Goal: Task Accomplishment & Management: Use online tool/utility

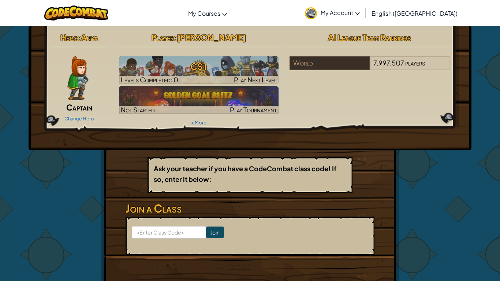
click at [243, 155] on div "Hero : Anya Captain Change Hero Player : Kenneth L CS1 Levels Completed: 0 Play…" at bounding box center [250, 161] width 299 height 270
click at [187, 233] on input at bounding box center [169, 232] width 74 height 12
click at [11, 11] on div "Toggle navigation My Courses CodeCombat Classroom Ozaria Classroom AI League Es…" at bounding box center [250, 13] width 504 height 26
click at [403, 125] on div "Hero : Anya Captain Change Hero Player : Kenneth L CS1 Levels Completed: 0 Play…" at bounding box center [250, 79] width 410 height 99
click at [148, 225] on form "Join" at bounding box center [250, 236] width 249 height 39
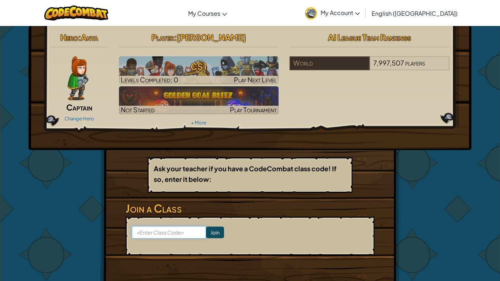
click at [155, 237] on input at bounding box center [169, 232] width 74 height 12
type input "thinkcorndraw"
click input "Join" at bounding box center [215, 233] width 18 height 12
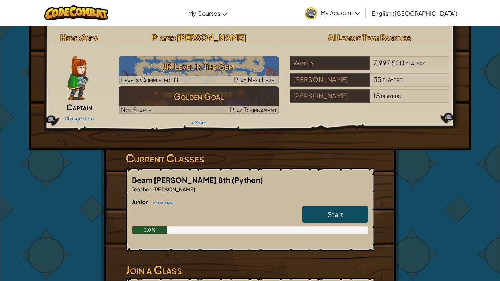
click at [426, 185] on div "Hero : Anya Captain Change Hero Player : [PERSON_NAME] Level 1: The Gem Levels …" at bounding box center [250, 191] width 429 height 331
click at [342, 211] on span "Start" at bounding box center [335, 214] width 15 height 8
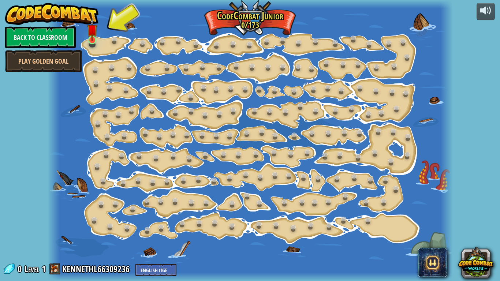
click at [95, 47] on div at bounding box center [250, 140] width 405 height 281
click at [91, 41] on link at bounding box center [93, 40] width 15 height 15
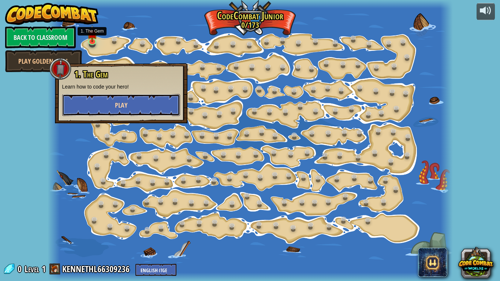
click at [138, 106] on button "Play" at bounding box center [121, 105] width 118 height 22
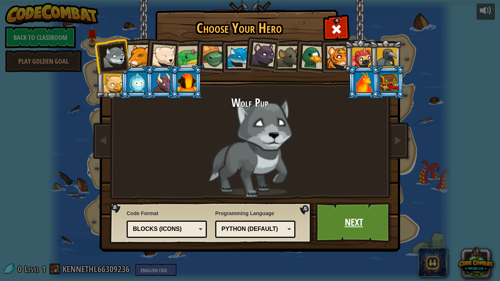
click at [329, 225] on link "Next" at bounding box center [354, 223] width 77 height 40
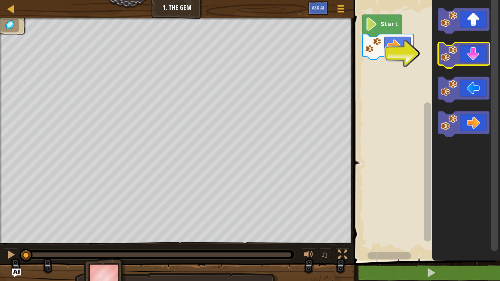
click at [474, 49] on icon "Blockly Workspace" at bounding box center [463, 55] width 51 height 26
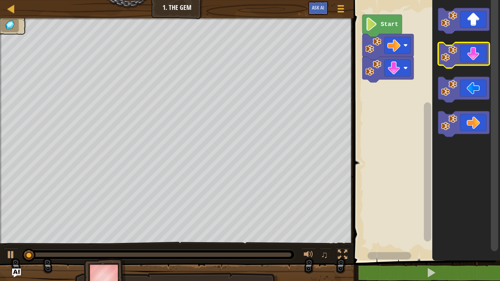
click at [474, 49] on icon "Blockly Workspace" at bounding box center [463, 55] width 51 height 26
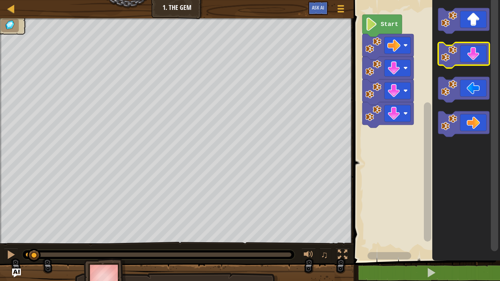
click at [474, 49] on icon "Blockly Workspace" at bounding box center [463, 55] width 51 height 26
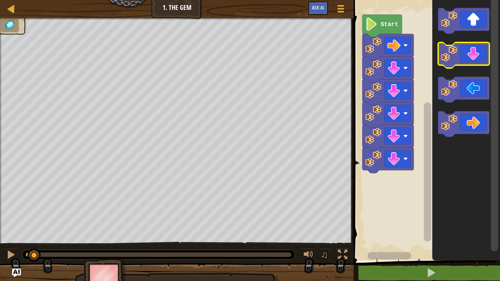
click at [474, 49] on icon "Blockly Workspace" at bounding box center [463, 55] width 51 height 26
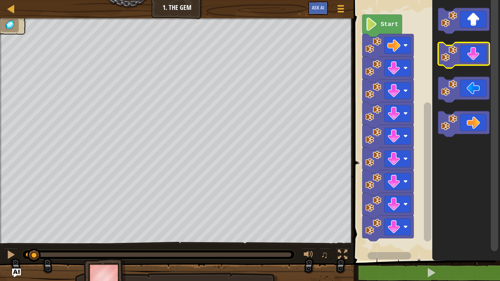
click at [474, 49] on icon "Blockly Workspace" at bounding box center [463, 55] width 51 height 26
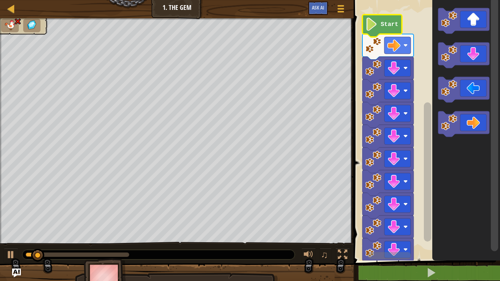
click at [390, 30] on icon "Blockly Workspace" at bounding box center [383, 26] width 40 height 22
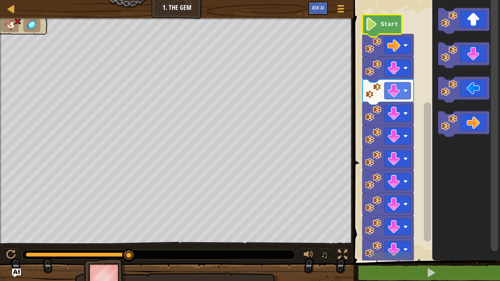
click at [390, 25] on text "Start" at bounding box center [390, 24] width 18 height 7
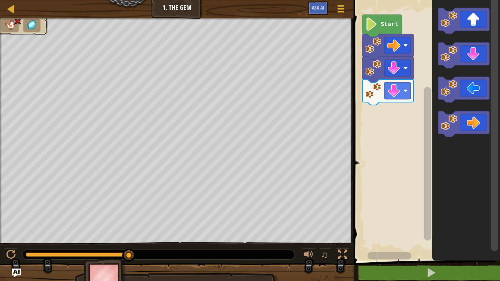
click at [382, 18] on icon "Blockly Workspace" at bounding box center [383, 26] width 40 height 22
click at [389, 35] on icon "Blockly Workspace" at bounding box center [388, 47] width 51 height 26
click at [390, 27] on text "Start" at bounding box center [390, 24] width 18 height 7
click at [396, 120] on rect "Blockly Workspace" at bounding box center [426, 128] width 149 height 264
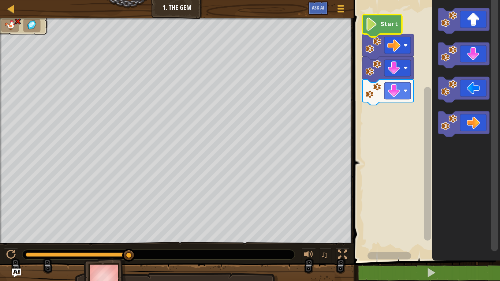
click at [381, 24] on text "Start" at bounding box center [390, 24] width 18 height 7
click at [398, 49] on image "Blockly Workspace" at bounding box center [394, 45] width 13 height 13
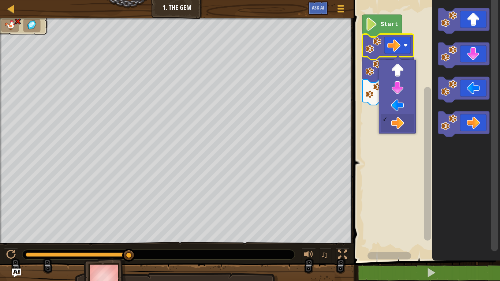
click at [390, 24] on text "Start" at bounding box center [390, 24] width 18 height 7
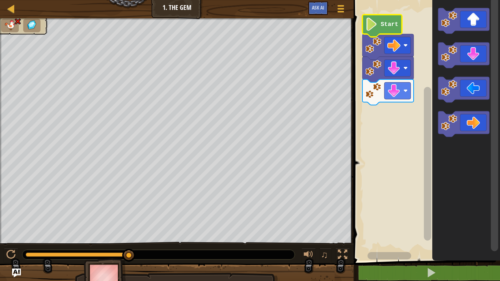
click at [377, 41] on image "Blockly Workspace" at bounding box center [374, 45] width 16 height 16
click at [397, 91] on image "Blockly Workspace" at bounding box center [394, 90] width 13 height 13
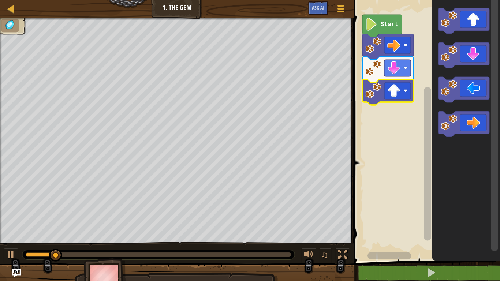
click at [378, 31] on icon "Blockly Workspace" at bounding box center [383, 26] width 40 height 22
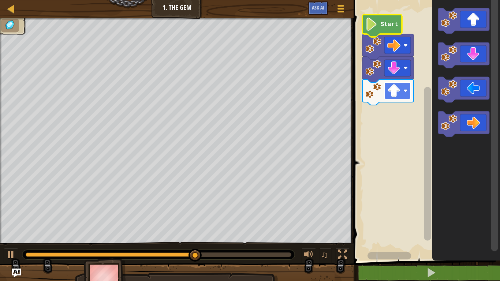
click at [396, 97] on image "Blockly Workspace" at bounding box center [394, 90] width 13 height 13
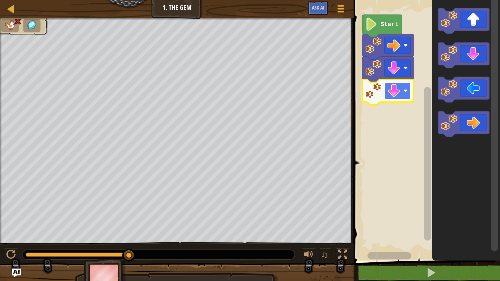
click at [395, 89] on image "Blockly Workspace" at bounding box center [394, 90] width 13 height 13
click at [393, 90] on image "Blockly Workspace" at bounding box center [394, 90] width 13 height 13
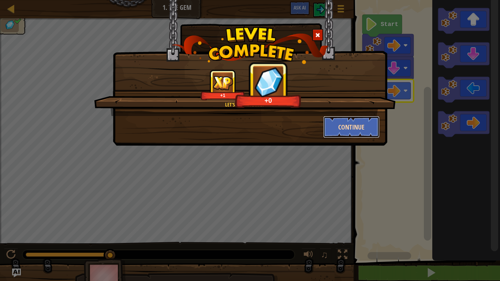
click at [346, 127] on button "Continue" at bounding box center [351, 127] width 57 height 22
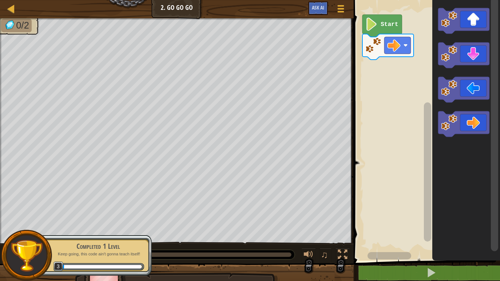
click at [392, 28] on icon "Blockly Workspace" at bounding box center [383, 26] width 40 height 22
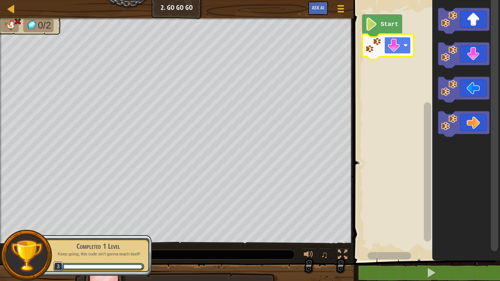
click at [396, 46] on image "Blockly Workspace" at bounding box center [394, 45] width 13 height 13
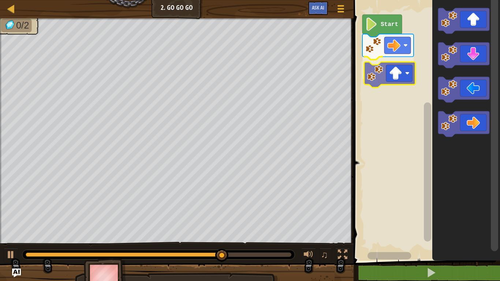
click at [401, 72] on div "Start" at bounding box center [426, 128] width 149 height 264
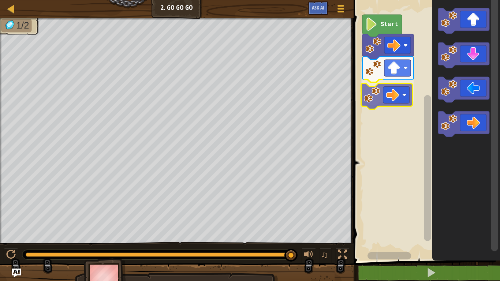
click at [399, 100] on div "Start" at bounding box center [426, 128] width 149 height 264
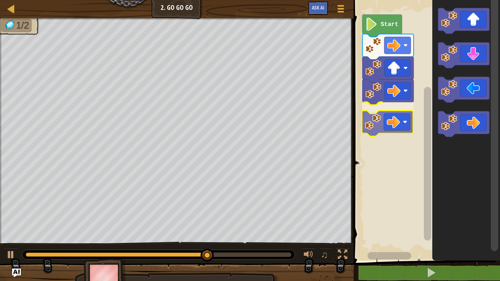
click at [401, 127] on div "Start" at bounding box center [426, 128] width 149 height 264
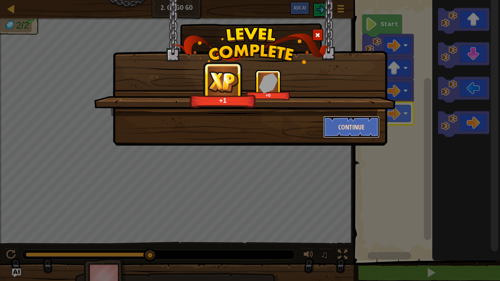
click at [364, 122] on button "Continue" at bounding box center [351, 127] width 57 height 22
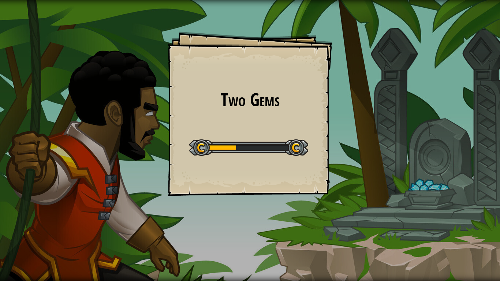
click at [298, 146] on div at bounding box center [248, 148] width 119 height 16
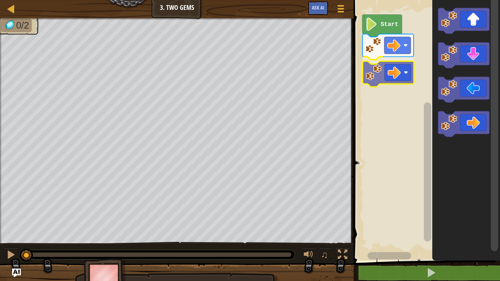
click at [400, 70] on div "Start" at bounding box center [426, 128] width 149 height 264
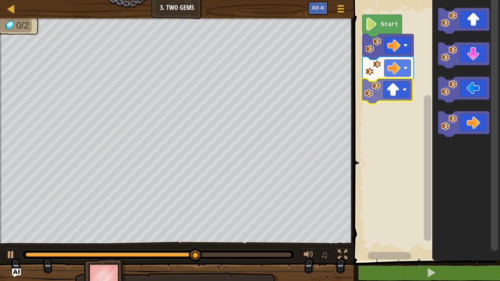
click at [392, 99] on div "Start" at bounding box center [426, 128] width 149 height 264
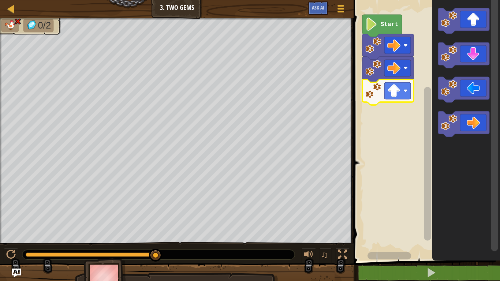
click at [391, 16] on icon "Blockly Workspace" at bounding box center [383, 26] width 40 height 22
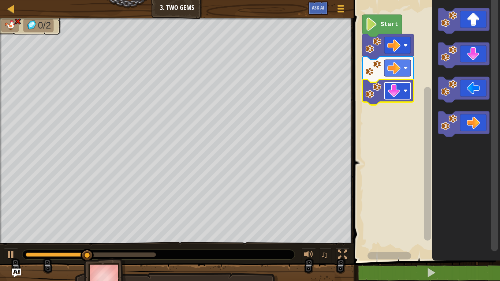
click at [398, 87] on image "Blockly Workspace" at bounding box center [394, 90] width 13 height 13
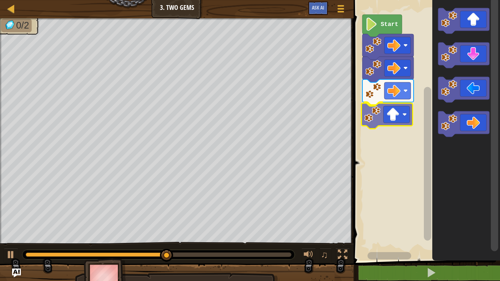
click at [396, 122] on div "Start" at bounding box center [426, 128] width 149 height 264
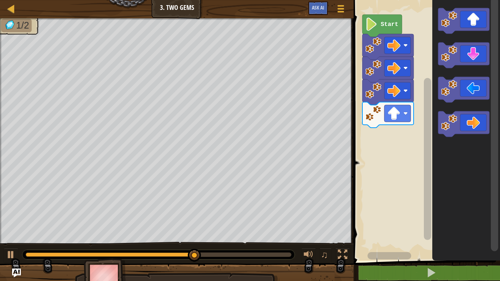
click at [400, 133] on div "Start" at bounding box center [426, 128] width 149 height 264
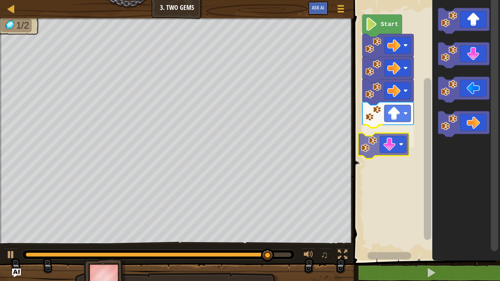
click at [404, 137] on div "Start" at bounding box center [426, 128] width 149 height 264
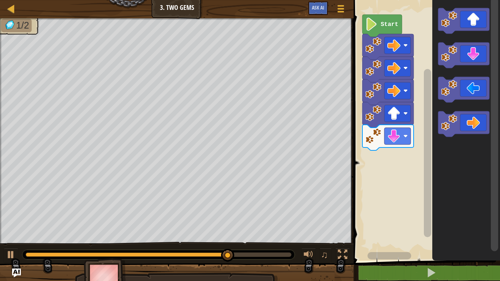
click at [407, 128] on div "Start" at bounding box center [426, 128] width 149 height 264
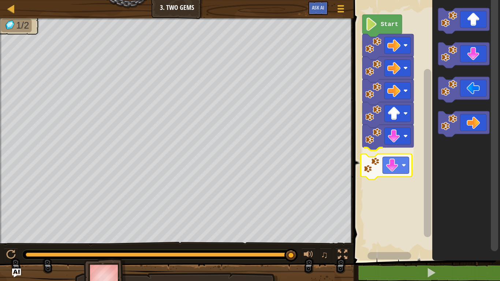
click at [404, 166] on div "Start" at bounding box center [426, 128] width 149 height 264
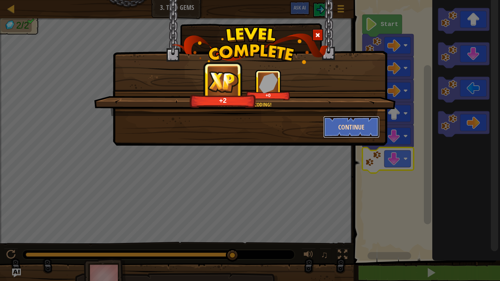
click at [341, 122] on button "Continue" at bounding box center [351, 127] width 57 height 22
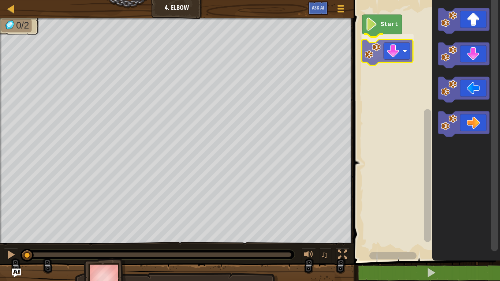
click at [401, 46] on div "Start" at bounding box center [426, 128] width 149 height 264
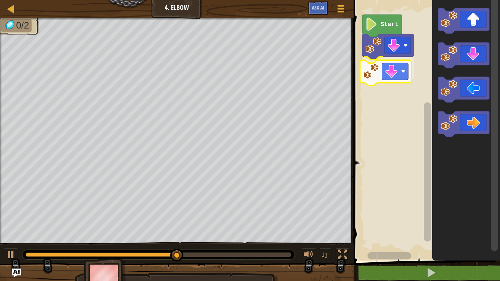
click at [394, 84] on div "Start" at bounding box center [426, 128] width 149 height 264
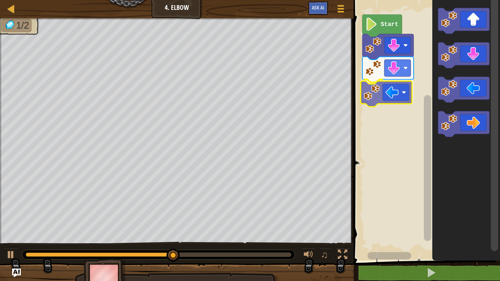
click at [397, 100] on div "Start" at bounding box center [426, 128] width 149 height 264
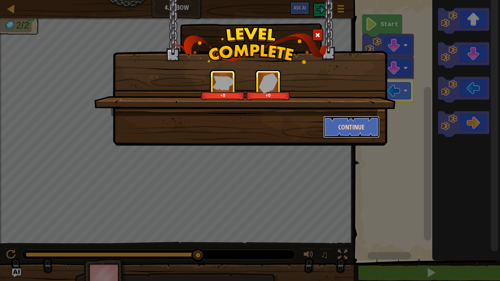
click at [368, 127] on button "Continue" at bounding box center [351, 127] width 57 height 22
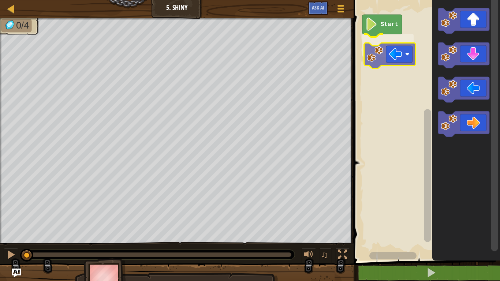
click at [397, 60] on div "Start" at bounding box center [426, 128] width 149 height 264
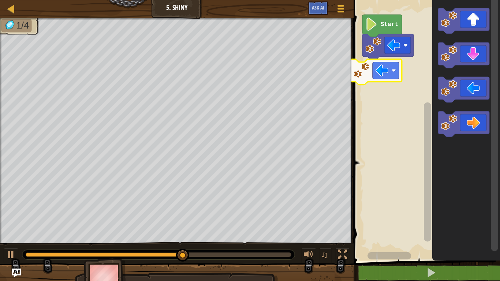
click at [396, 70] on div "Start" at bounding box center [426, 128] width 149 height 264
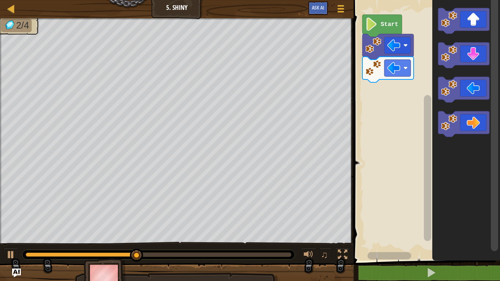
click at [415, 74] on div "Start" at bounding box center [426, 128] width 149 height 264
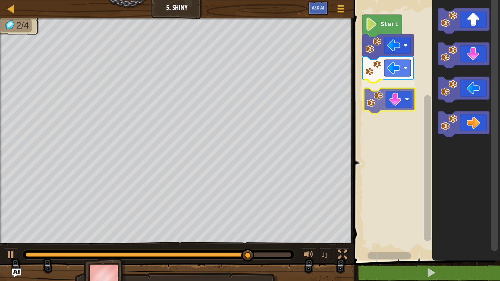
click at [396, 95] on div "Start" at bounding box center [426, 128] width 149 height 264
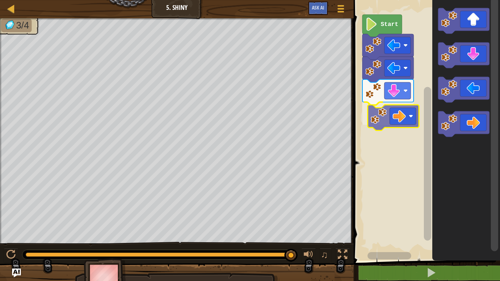
click at [400, 114] on div "Start" at bounding box center [426, 128] width 149 height 264
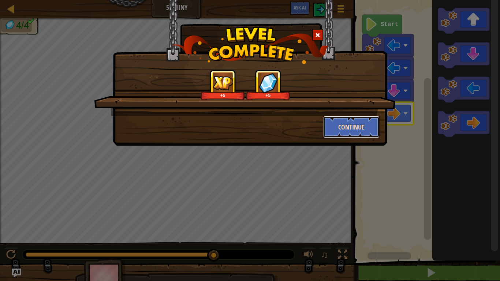
click at [357, 127] on button "Continue" at bounding box center [351, 127] width 57 height 22
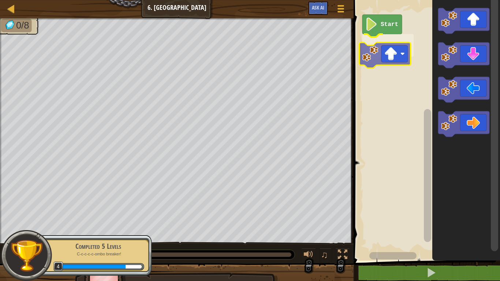
click at [378, 55] on div "Start" at bounding box center [426, 128] width 149 height 264
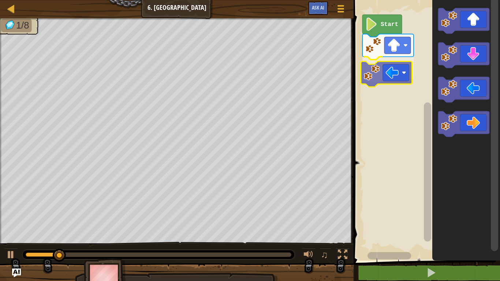
click at [398, 83] on div "Start" at bounding box center [426, 128] width 149 height 264
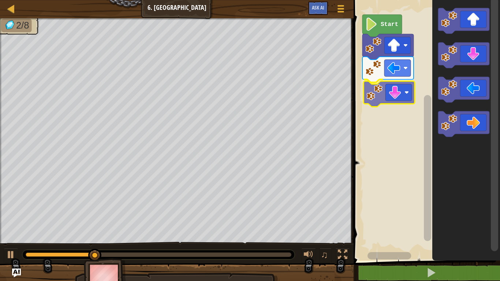
click at [390, 98] on div "Start" at bounding box center [426, 128] width 149 height 264
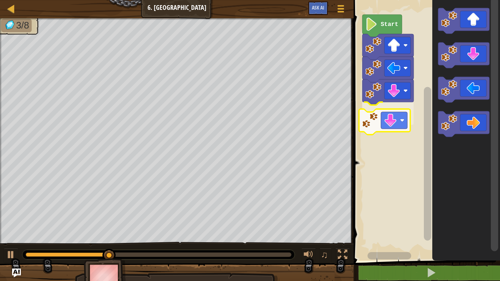
click at [384, 129] on div "Start" at bounding box center [426, 128] width 149 height 264
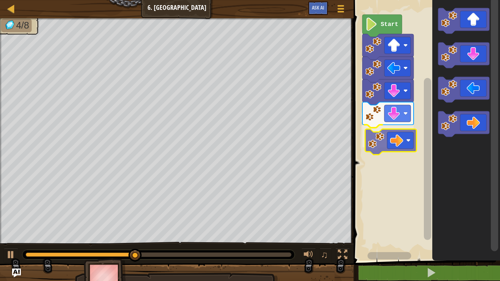
click at [393, 151] on div "Start" at bounding box center [426, 128] width 149 height 264
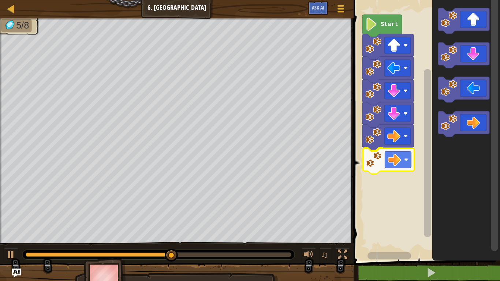
click at [403, 157] on div "Start" at bounding box center [426, 128] width 149 height 264
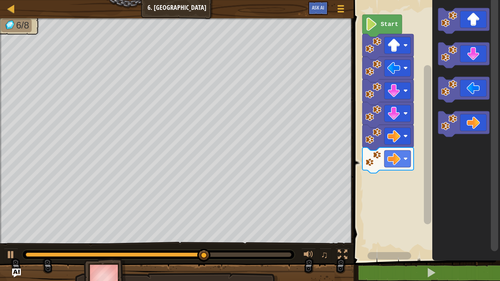
click at [418, 162] on div "Start" at bounding box center [426, 128] width 149 height 264
click at [395, 154] on div "Start" at bounding box center [426, 128] width 149 height 264
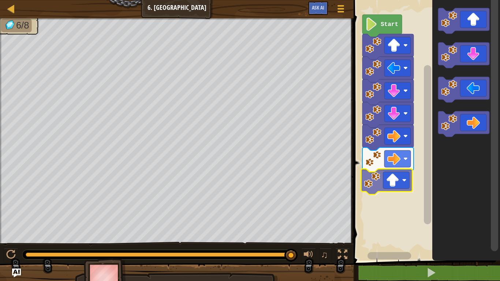
click at [399, 179] on div "Start" at bounding box center [426, 128] width 149 height 264
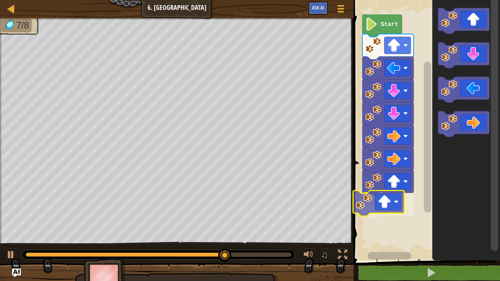
click at [390, 210] on div "Start" at bounding box center [426, 128] width 149 height 264
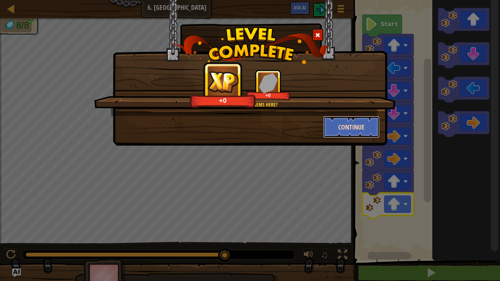
click at [357, 128] on button "Continue" at bounding box center [351, 127] width 57 height 22
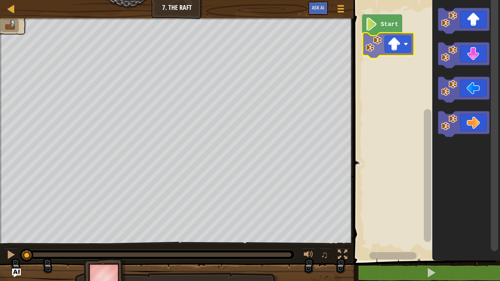
click at [394, 56] on div "Start" at bounding box center [426, 128] width 149 height 264
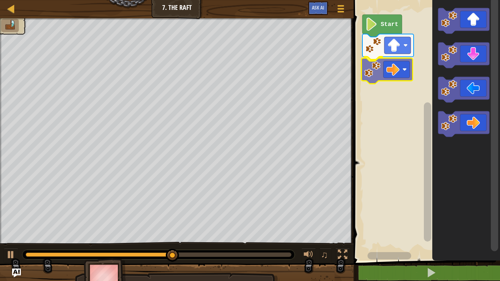
click at [399, 67] on div "Start" at bounding box center [426, 128] width 149 height 264
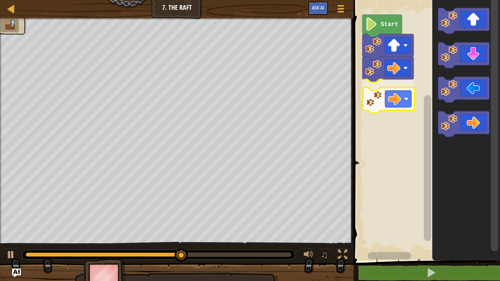
click at [396, 102] on div "Start" at bounding box center [426, 128] width 149 height 264
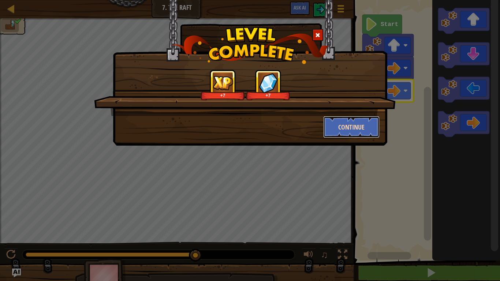
click at [357, 126] on button "Continue" at bounding box center [351, 127] width 57 height 22
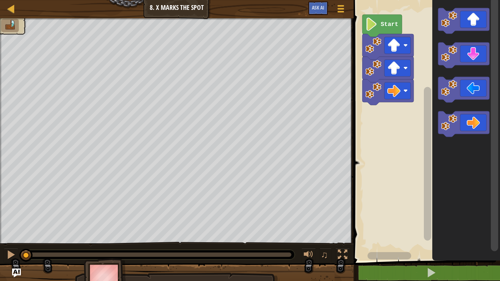
click at [0, 222] on div at bounding box center [1, 136] width 2 height 237
click at [388, 30] on icon "Blockly Workspace" at bounding box center [383, 26] width 40 height 22
click at [405, 121] on div "Start" at bounding box center [426, 128] width 149 height 264
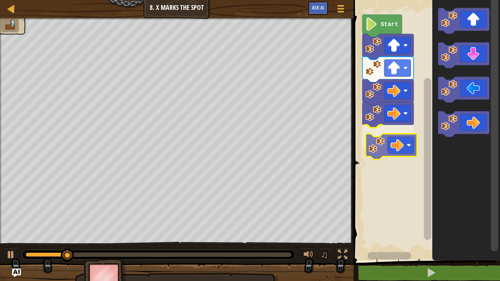
click at [378, 138] on div "Start" at bounding box center [426, 128] width 149 height 264
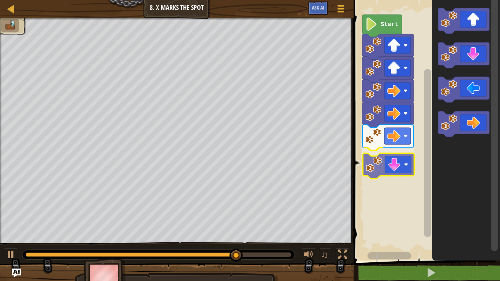
click at [397, 167] on div "Start" at bounding box center [426, 128] width 149 height 264
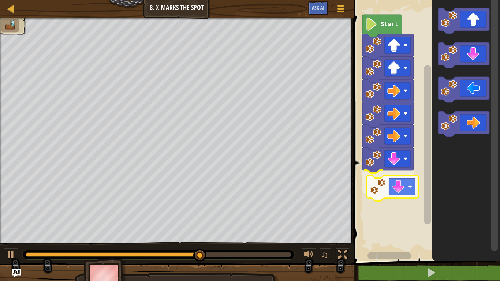
click at [404, 185] on div "Start" at bounding box center [426, 128] width 149 height 264
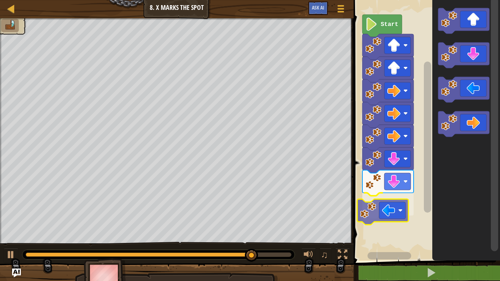
click at [400, 216] on div "Start" at bounding box center [426, 128] width 149 height 264
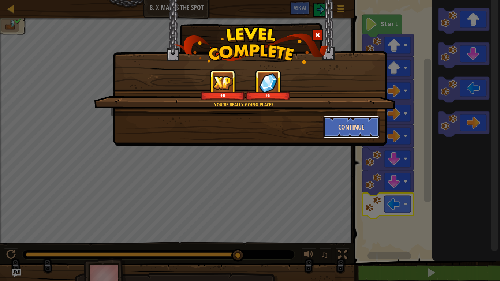
click at [356, 132] on button "Continue" at bounding box center [351, 127] width 57 height 22
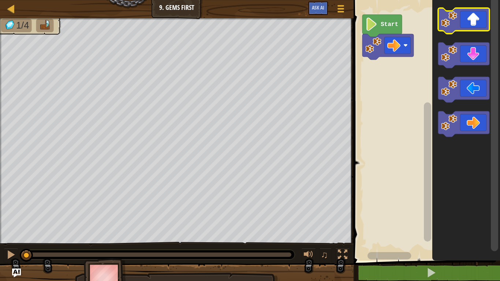
click at [476, 23] on icon "Blockly Workspace" at bounding box center [463, 21] width 51 height 26
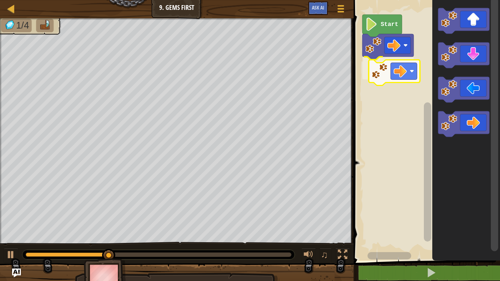
click at [407, 66] on div "Start" at bounding box center [426, 128] width 149 height 264
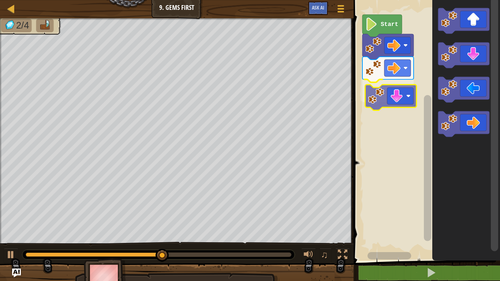
click at [395, 90] on div "Start" at bounding box center [426, 128] width 149 height 264
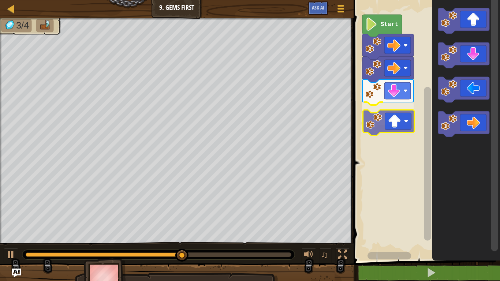
click at [383, 120] on div "Start" at bounding box center [426, 128] width 149 height 264
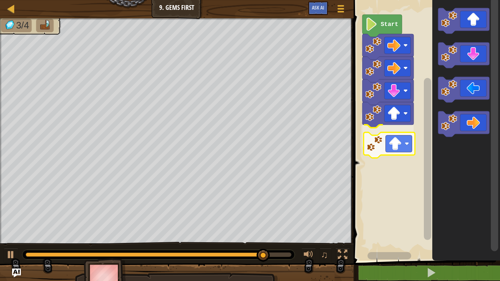
click at [397, 143] on div "Start" at bounding box center [426, 128] width 149 height 264
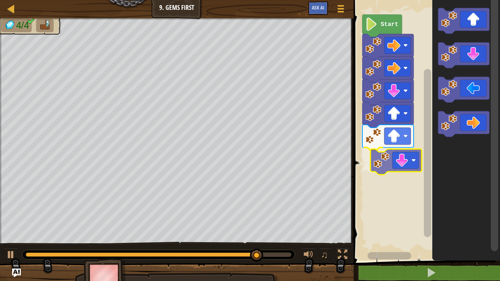
click at [403, 156] on div "Start" at bounding box center [426, 128] width 149 height 264
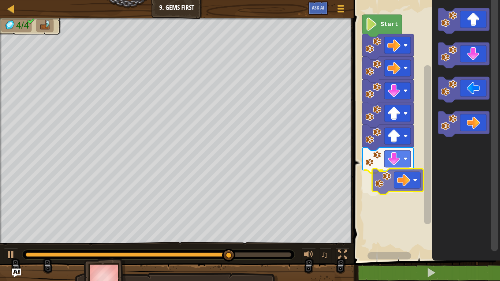
click at [376, 192] on div "Start" at bounding box center [426, 128] width 149 height 264
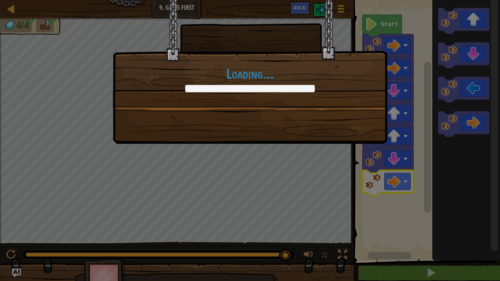
click at [315, 127] on div "Loading..." at bounding box center [250, 72] width 275 height 144
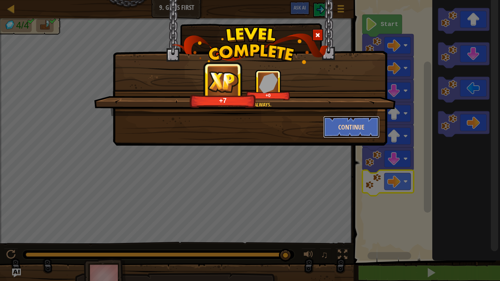
click at [348, 123] on button "Continue" at bounding box center [351, 127] width 57 height 22
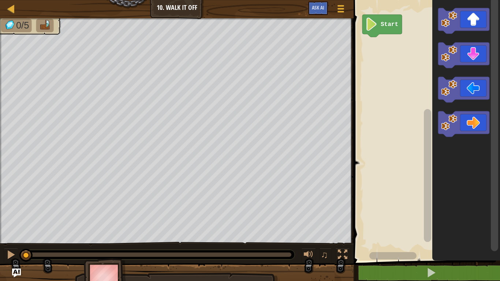
click at [500, 19] on icon "Blockly Workspace" at bounding box center [467, 128] width 68 height 264
click at [382, 53] on div "Start" at bounding box center [426, 128] width 149 height 264
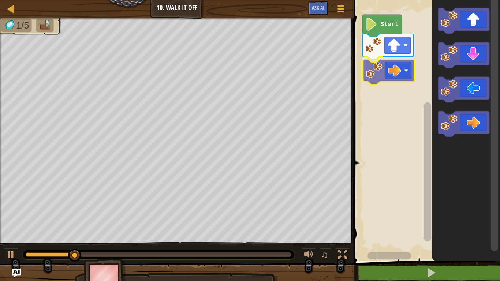
click at [385, 67] on div "Start" at bounding box center [426, 128] width 149 height 264
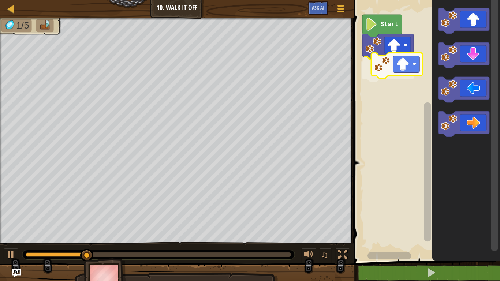
click at [381, 60] on div "Start" at bounding box center [426, 128] width 149 height 264
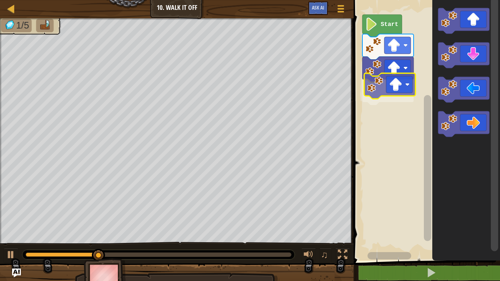
click at [387, 86] on div "Start" at bounding box center [426, 128] width 149 height 264
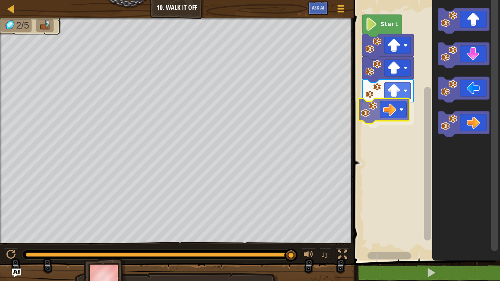
click at [380, 105] on div "Start" at bounding box center [426, 128] width 149 height 264
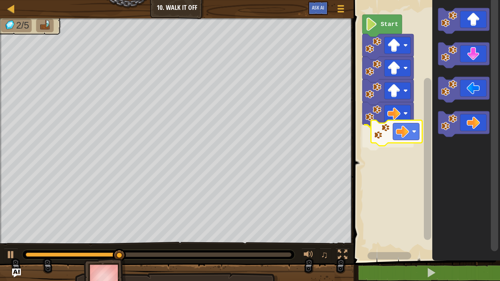
click at [380, 132] on div "Start" at bounding box center [426, 128] width 149 height 264
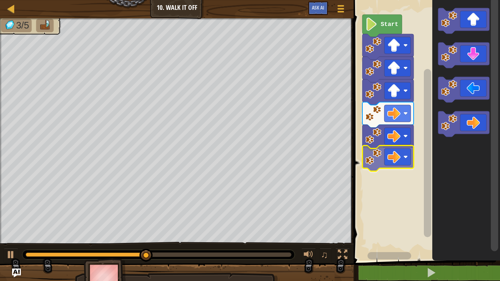
click at [368, 162] on div "Start" at bounding box center [426, 128] width 149 height 264
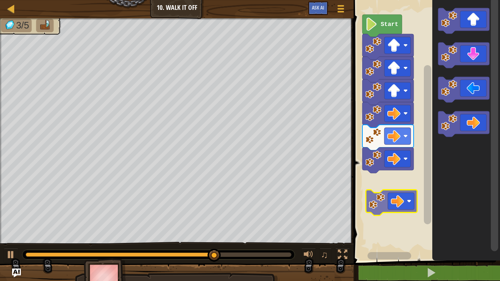
click at [385, 190] on div "Start" at bounding box center [426, 128] width 149 height 264
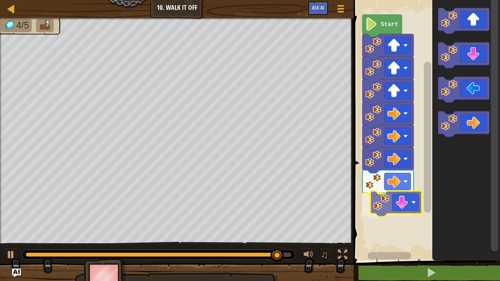
click at [382, 212] on div "Start" at bounding box center [426, 128] width 149 height 264
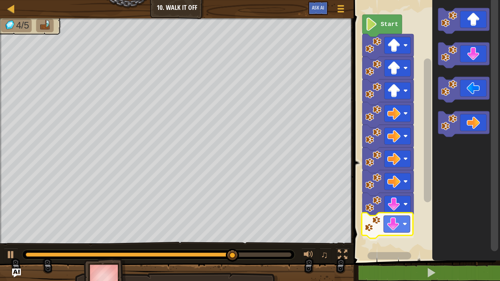
click at [379, 238] on div "Start" at bounding box center [426, 128] width 149 height 264
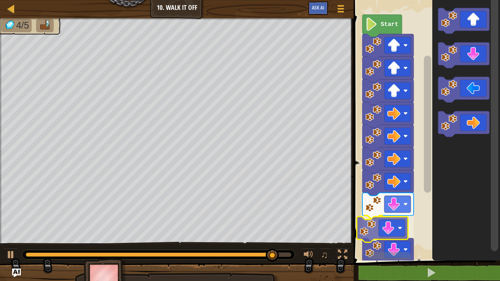
click at [375, 226] on div "Start" at bounding box center [426, 128] width 149 height 264
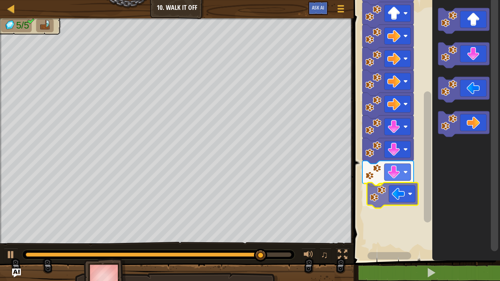
click at [374, 201] on div "Start" at bounding box center [426, 128] width 149 height 264
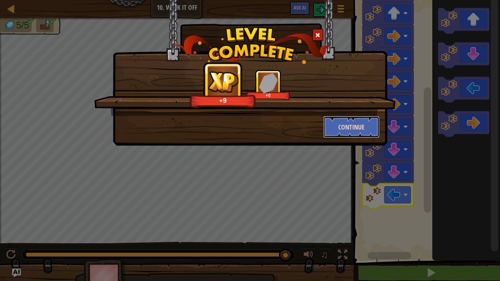
click at [336, 122] on button "Continue" at bounding box center [351, 127] width 57 height 22
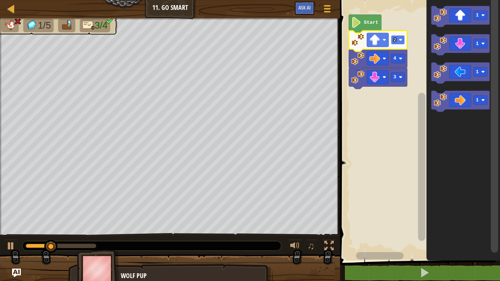
click at [397, 37] on rect "Blockly Workspace" at bounding box center [398, 39] width 14 height 9
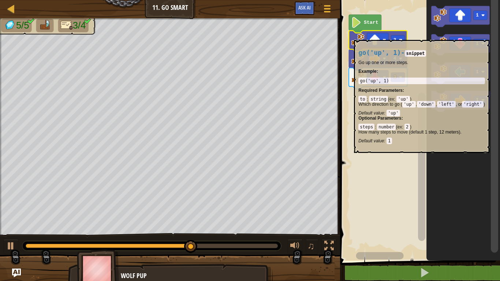
click at [442, 221] on icon "Blockly Workspace" at bounding box center [464, 128] width 74 height 264
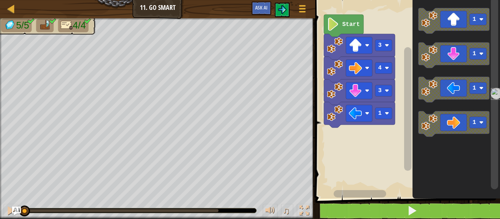
click at [352, 28] on icon "Blockly Workspace" at bounding box center [344, 26] width 40 height 22
click at [349, 15] on icon "Blockly Workspace" at bounding box center [344, 26] width 40 height 22
click at [341, 32] on icon "Blockly Workspace" at bounding box center [344, 26] width 40 height 22
click at [381, 217] on button at bounding box center [412, 211] width 187 height 17
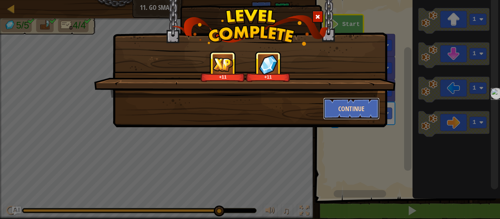
click at [350, 104] on button "Continue" at bounding box center [351, 109] width 57 height 22
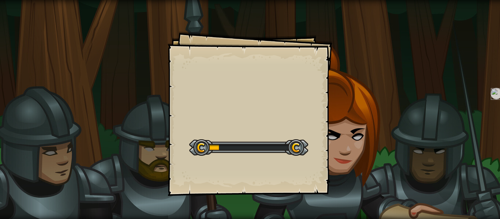
click at [370, 108] on div "Goals Start Level Error loading from server. Try refreshing the page. You'll ne…" at bounding box center [250, 109] width 500 height 219
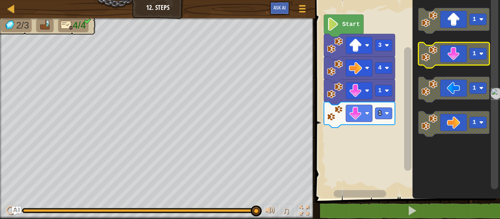
click at [442, 58] on icon "Blockly Workspace" at bounding box center [454, 55] width 71 height 26
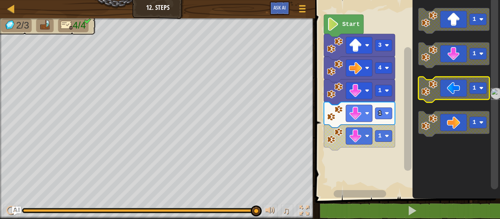
click at [450, 86] on icon "Blockly Workspace" at bounding box center [454, 90] width 71 height 26
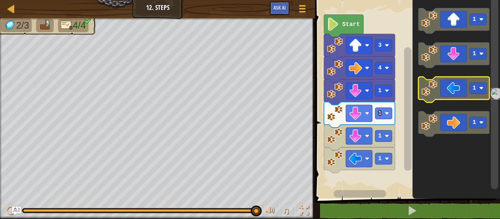
click at [449, 93] on icon "Blockly Workspace" at bounding box center [454, 90] width 71 height 26
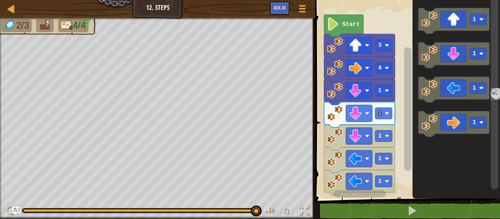
click at [353, 19] on icon "Blockly Workspace" at bounding box center [344, 26] width 40 height 22
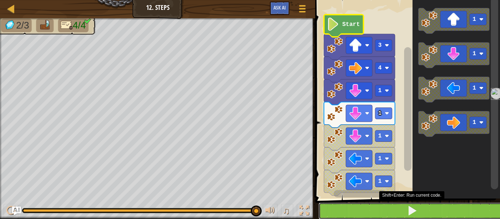
click at [410, 204] on button at bounding box center [412, 211] width 187 height 17
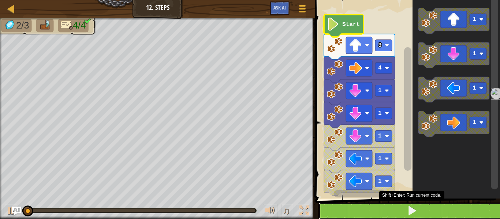
click at [410, 204] on button at bounding box center [412, 211] width 187 height 17
